Goal: Task Accomplishment & Management: Manage account settings

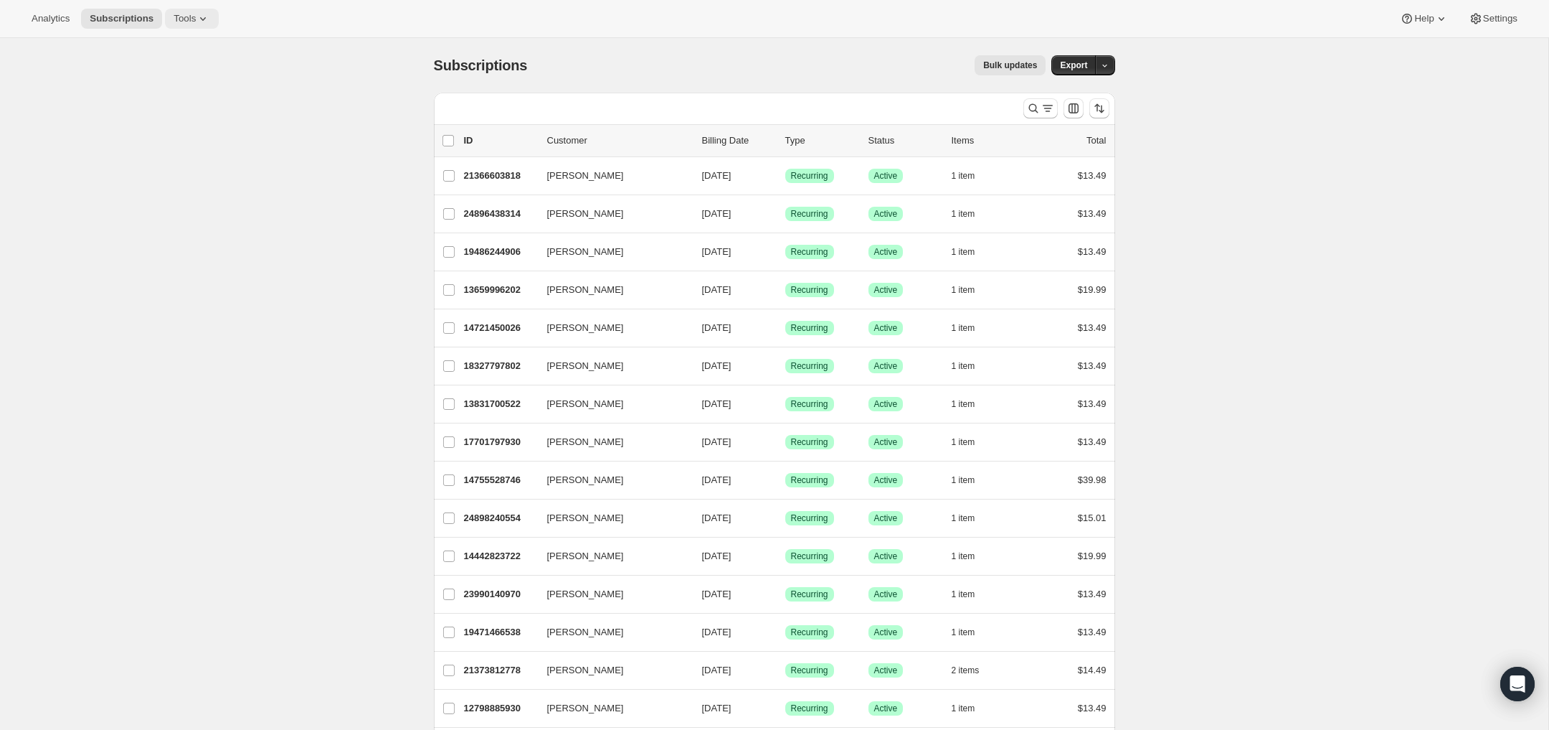
click at [204, 15] on icon at bounding box center [203, 18] width 14 height 14
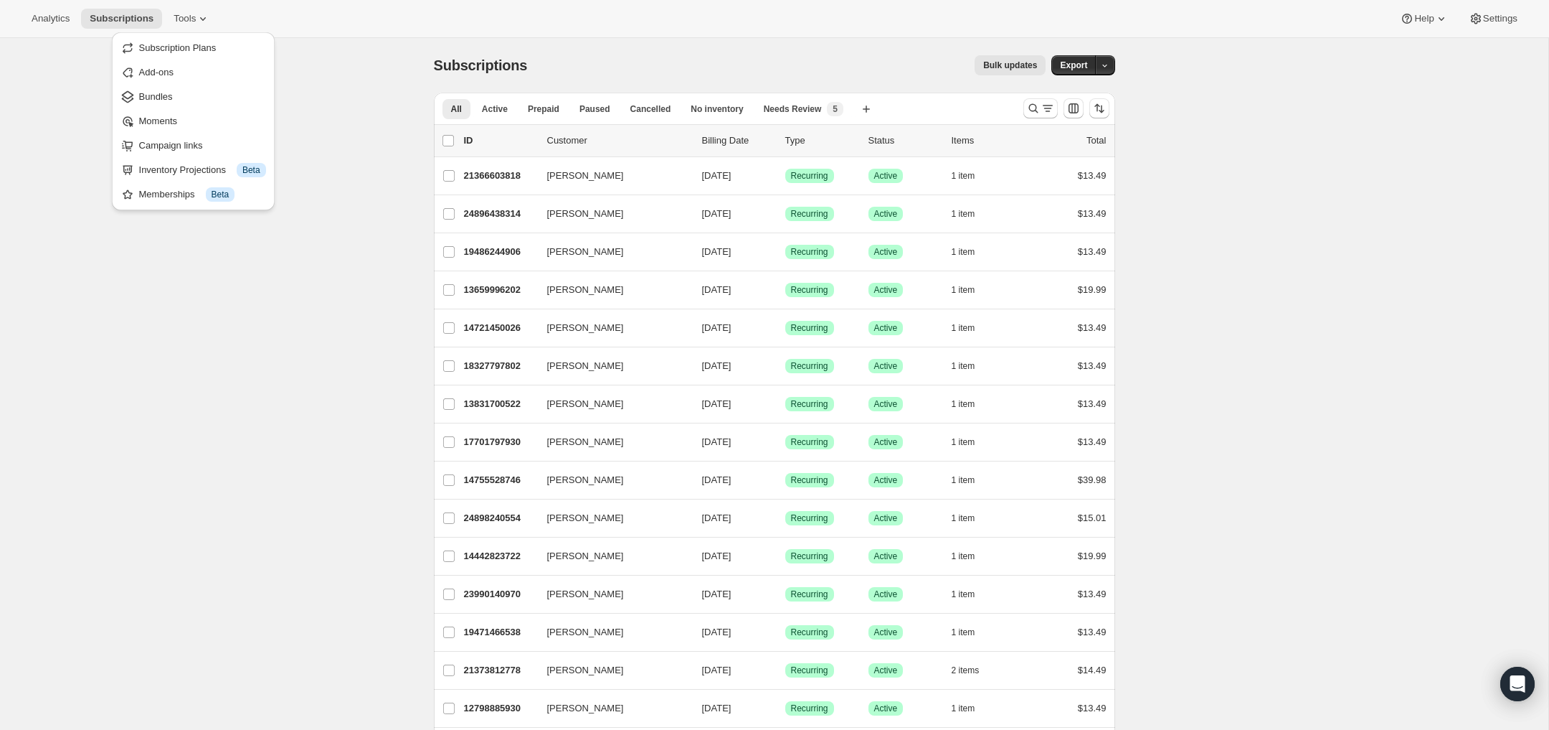
click at [1485, 16] on span "Settings" at bounding box center [1500, 18] width 34 height 11
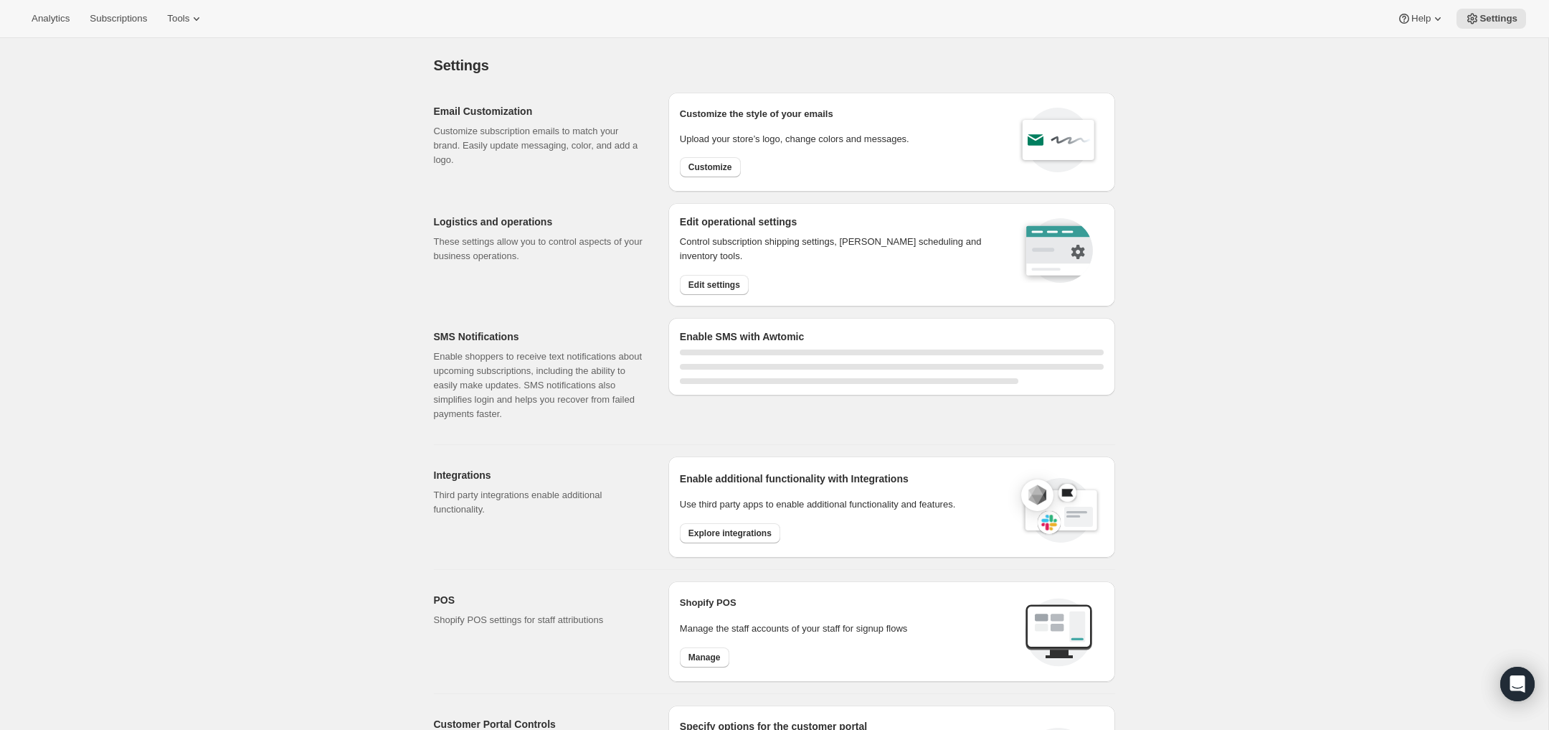
select select "22:00"
select select "09:00"
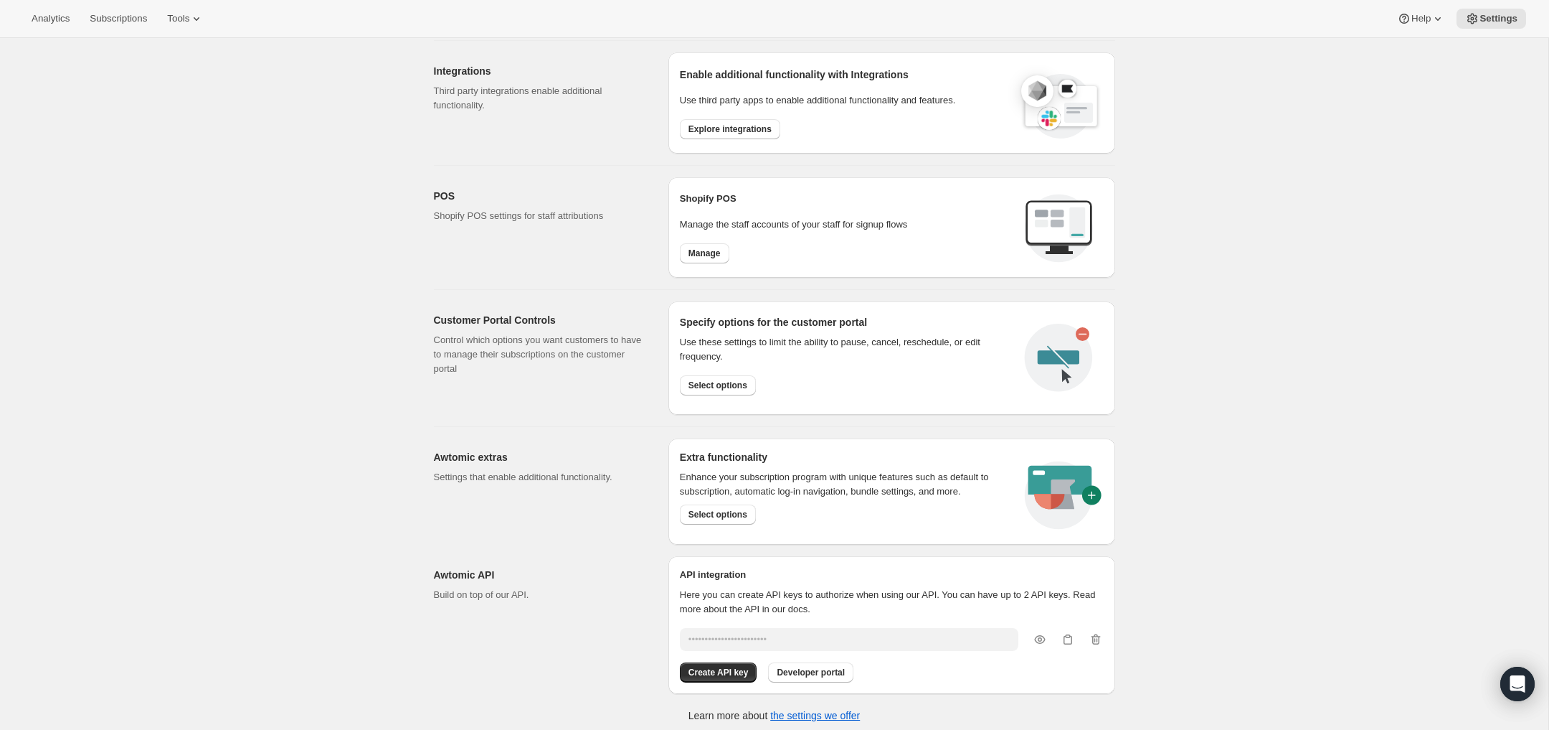
scroll to position [539, 0]
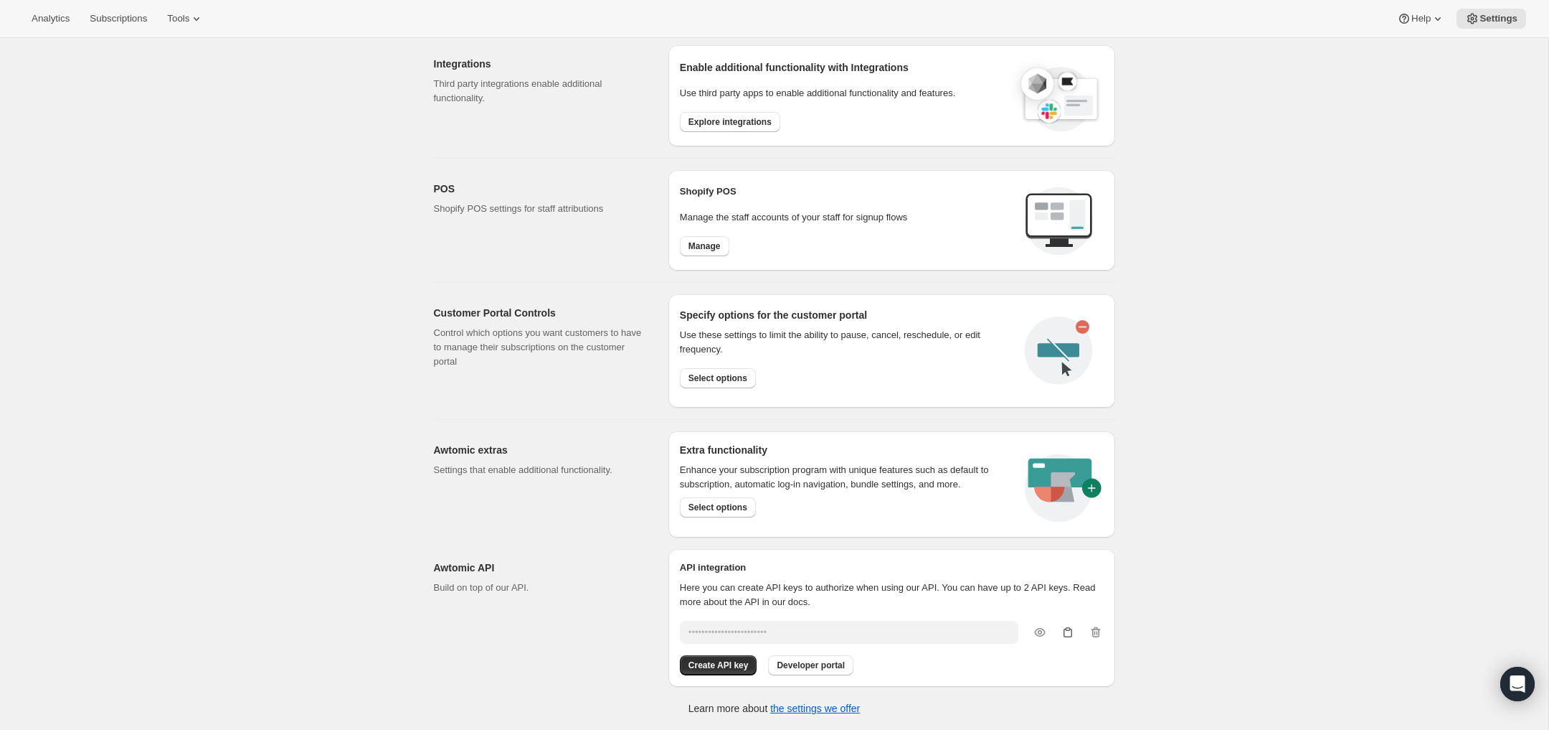
click at [1067, 635] on icon "button" at bounding box center [1068, 632] width 14 height 14
click at [1067, 632] on icon "button" at bounding box center [1068, 632] width 14 height 14
click at [717, 666] on span "Create API key" at bounding box center [719, 664] width 60 height 11
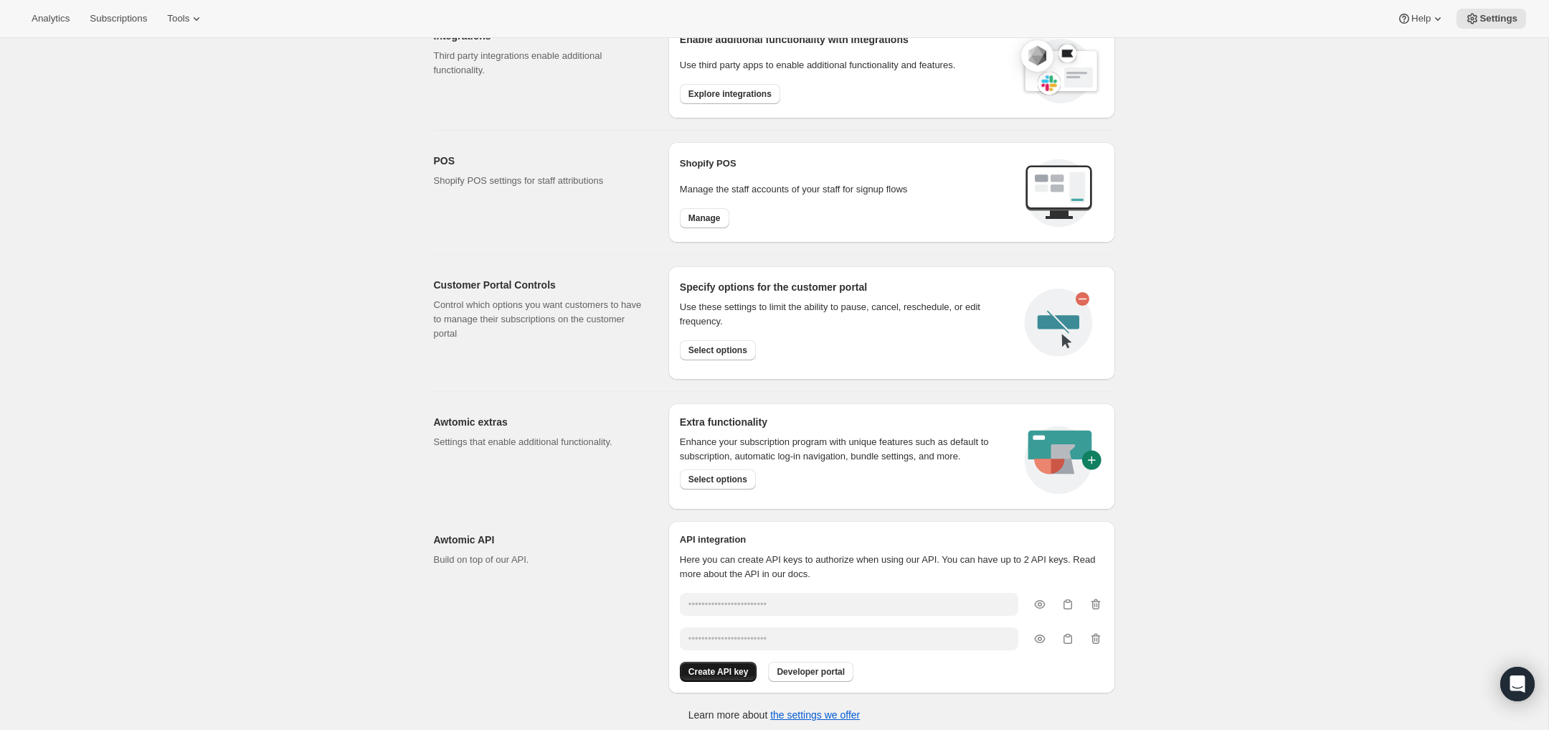
scroll to position [575, 0]
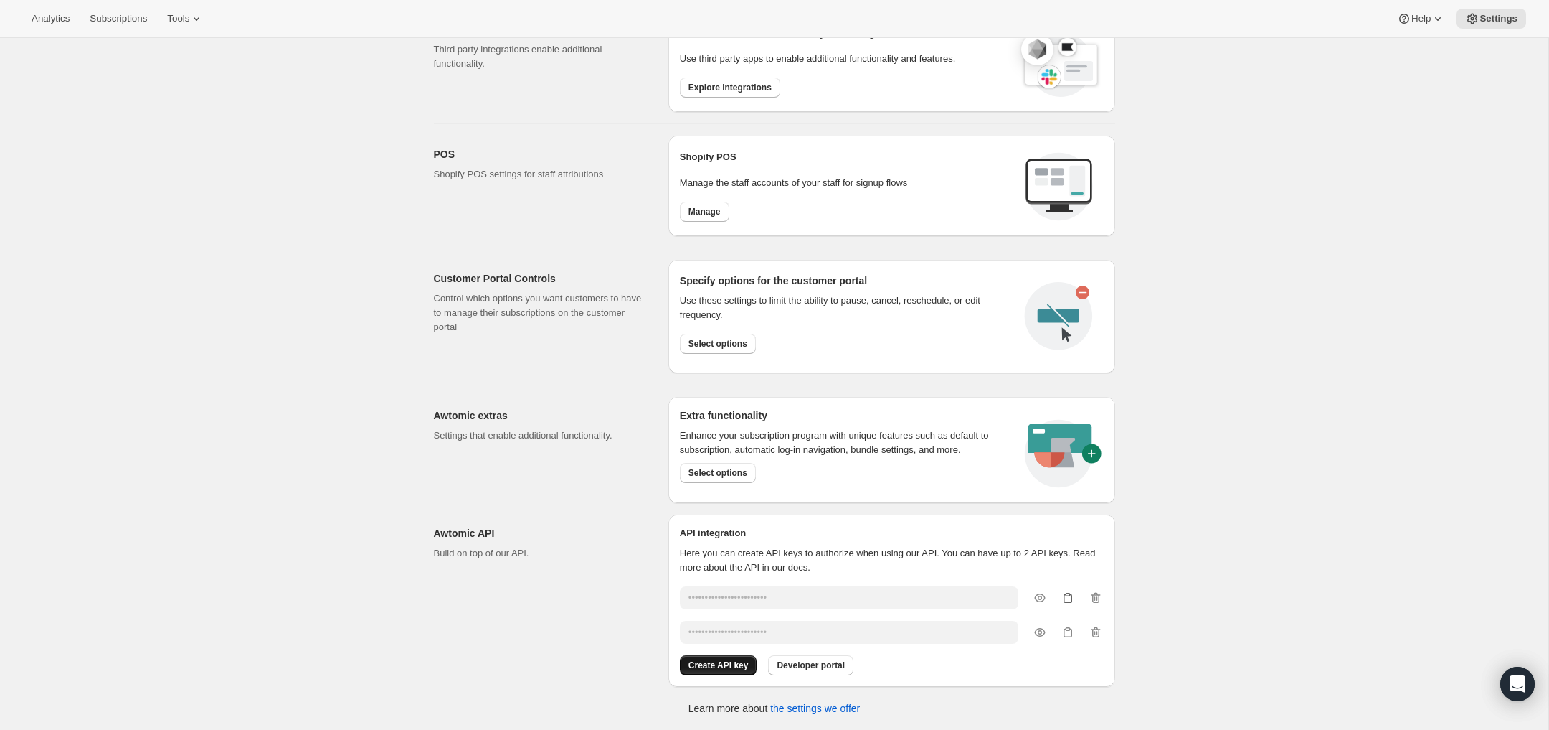
click at [1071, 595] on icon "button" at bounding box center [1068, 597] width 14 height 14
click at [200, 232] on div "Settings. This page is ready Settings Email Customization Customize subscriptio…" at bounding box center [774, 97] width 1549 height 1265
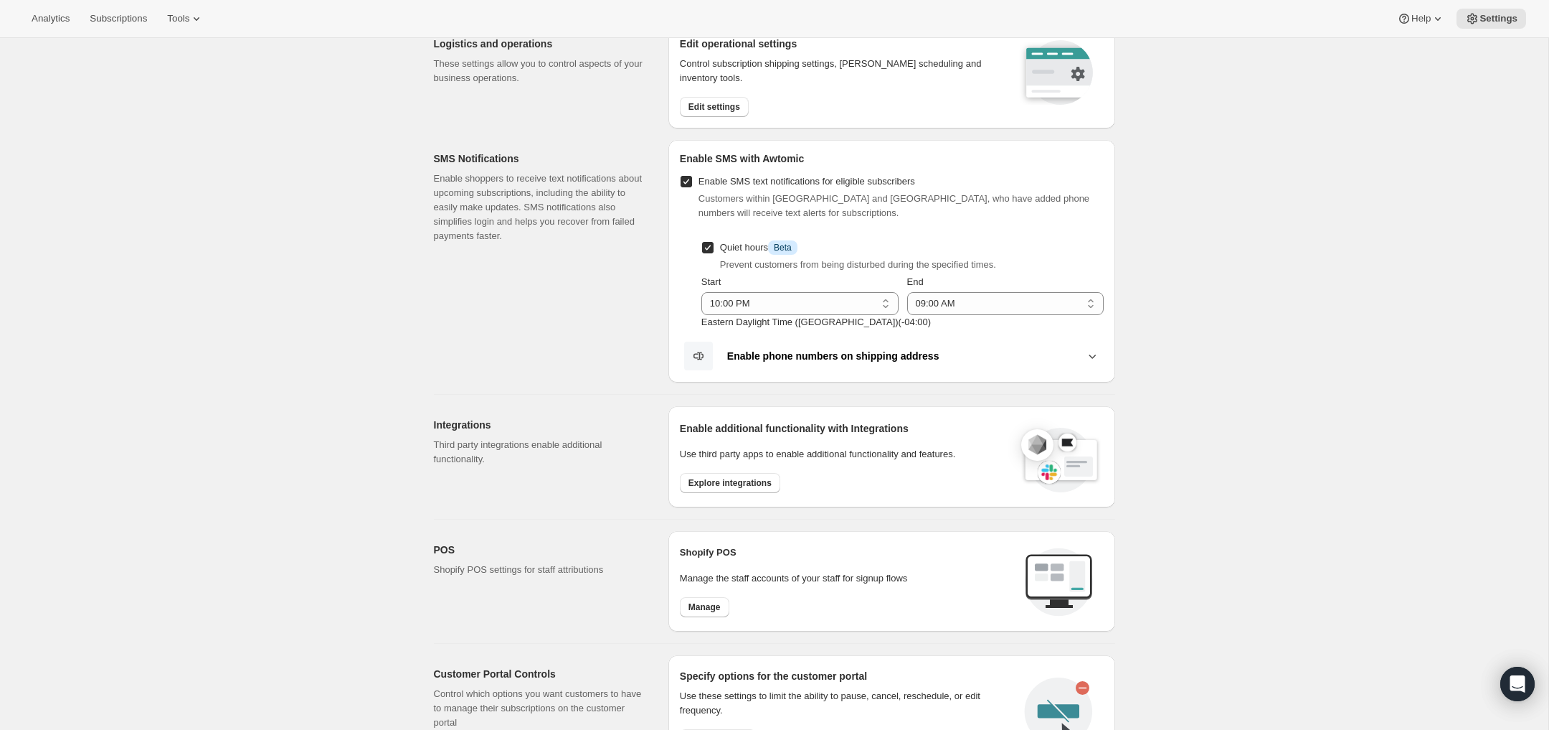
scroll to position [0, 0]
